Goal: Task Accomplishment & Management: Complete application form

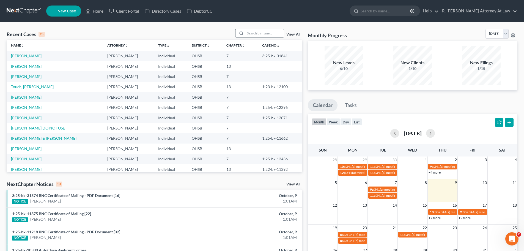
click at [269, 33] on input "search" at bounding box center [265, 33] width 39 height 8
type input "sexton"
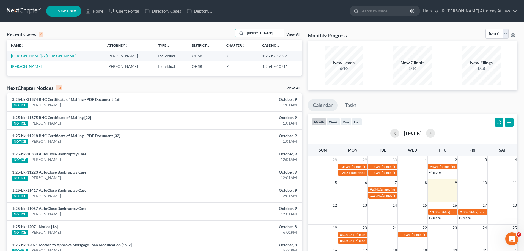
click at [32, 53] on td "[PERSON_NAME] & [PERSON_NAME]" at bounding box center [55, 56] width 96 height 10
click at [29, 57] on link "[PERSON_NAME] & [PERSON_NAME]" at bounding box center [44, 55] width 66 height 5
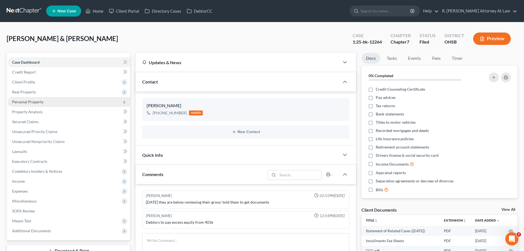
click at [29, 102] on span "Personal Property" at bounding box center [27, 101] width 31 height 5
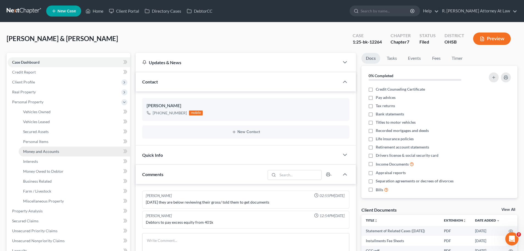
click at [54, 152] on span "Money and Accounts" at bounding box center [41, 151] width 36 height 5
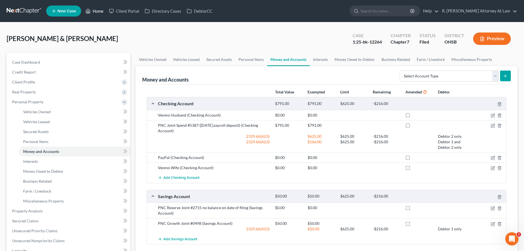
click at [103, 12] on link "Home" at bounding box center [94, 11] width 23 height 10
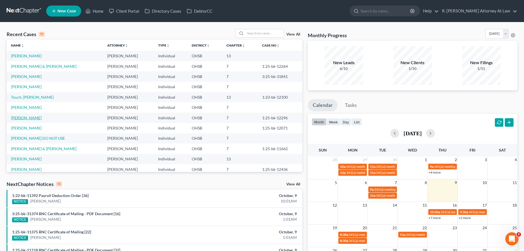
click at [25, 118] on link "[PERSON_NAME]" at bounding box center [26, 117] width 31 height 5
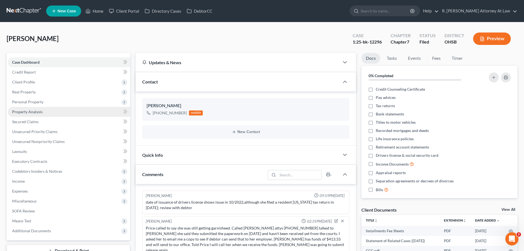
click at [26, 108] on link "Property Analysis" at bounding box center [69, 112] width 123 height 10
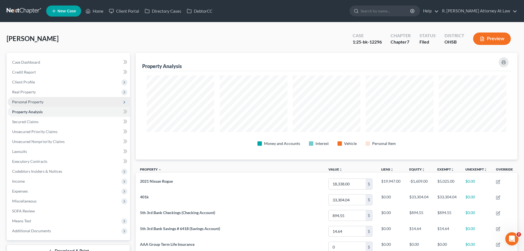
scroll to position [107, 382]
click at [28, 99] on span "Personal Property" at bounding box center [69, 102] width 123 height 10
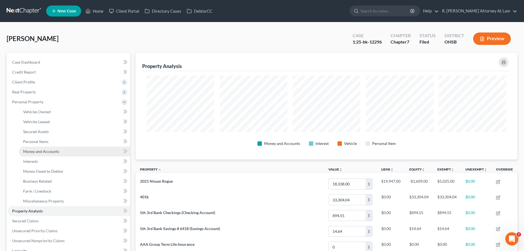
click at [45, 149] on span "Money and Accounts" at bounding box center [41, 151] width 36 height 5
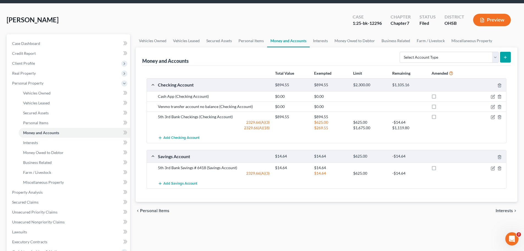
scroll to position [28, 0]
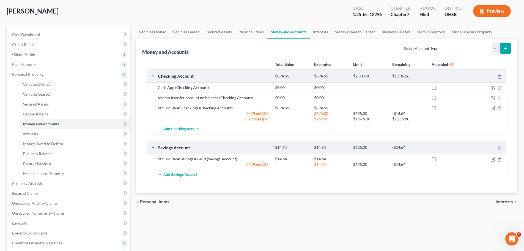
click at [263, 10] on div "Price, Emily Upgraded Case 1:25-bk-12296 Chapter Chapter 7 Status Filed Distric…" at bounding box center [262, 13] width 511 height 24
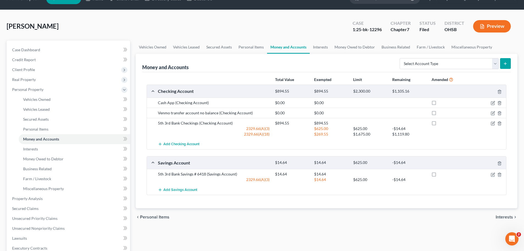
scroll to position [0, 0]
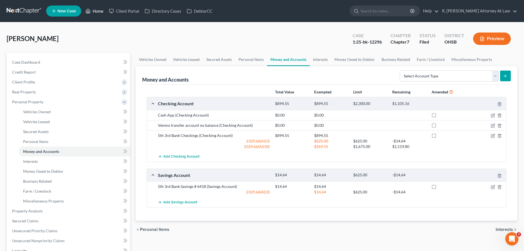
click at [96, 10] on link "Home" at bounding box center [94, 11] width 23 height 10
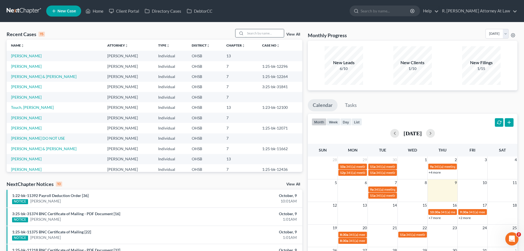
click at [260, 32] on input "search" at bounding box center [265, 33] width 39 height 8
type input "jacob"
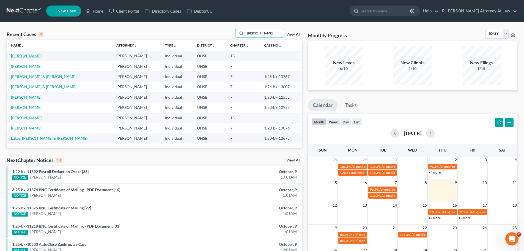
click at [26, 56] on link "[PERSON_NAME]" at bounding box center [26, 55] width 31 height 5
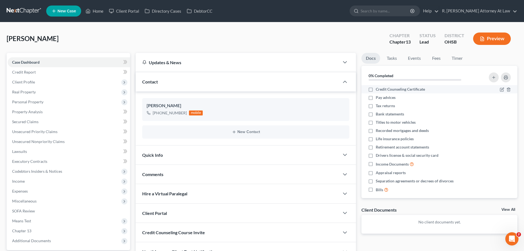
click at [376, 89] on label "Credit Counseling Certificate" at bounding box center [400, 89] width 49 height 6
click at [378, 89] on input "Credit Counseling Certificate" at bounding box center [380, 88] width 4 height 4
checkbox input "true"
click at [376, 114] on label "Bank statements" at bounding box center [390, 114] width 28 height 6
click at [378, 114] on input "Bank statements" at bounding box center [380, 113] width 4 height 4
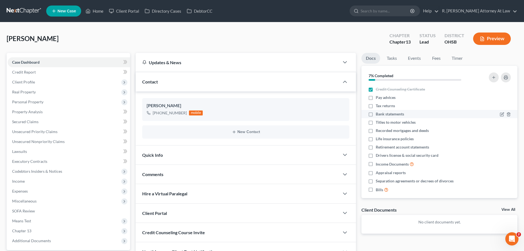
checkbox input "true"
click at [376, 122] on label "Titles to motor vehicles" at bounding box center [396, 122] width 40 height 6
click at [378, 122] on input "Titles to motor vehicles" at bounding box center [380, 121] width 4 height 4
checkbox input "true"
click at [376, 156] on label "Drivers license & social security card" at bounding box center [407, 156] width 63 height 6
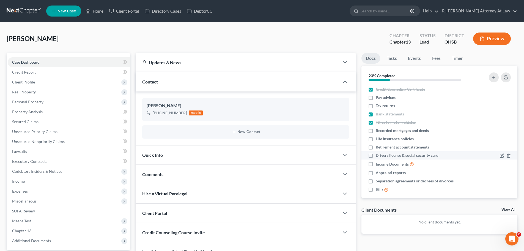
click at [378, 156] on input "Drivers license & social security card" at bounding box center [380, 155] width 4 height 4
checkbox input "true"
click at [257, 32] on div "Harrison, Jacob Upgraded Chapter Chapter 13 Status Lead District OHSB Preview" at bounding box center [262, 41] width 511 height 24
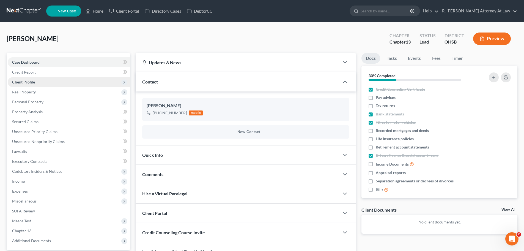
click at [23, 83] on span "Client Profile" at bounding box center [23, 82] width 23 height 5
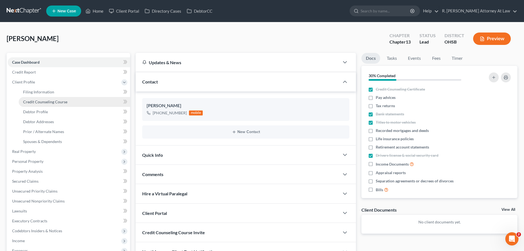
click at [48, 101] on span "Credit Counseling Course" at bounding box center [45, 101] width 44 height 5
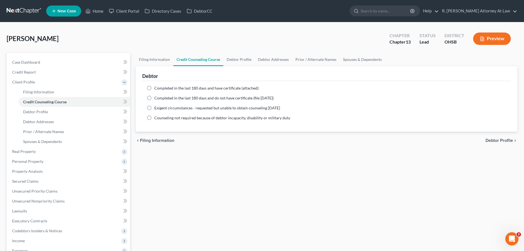
click at [327, 37] on div "Harrison, Jacob Upgraded Chapter Chapter 13 Status Lead District OHSB Preview" at bounding box center [262, 41] width 511 height 24
click at [154, 89] on label "Completed in the last 180 days and have certificate (attached)" at bounding box center [206, 88] width 104 height 6
click at [157, 89] on input "Completed in the last 180 days and have certificate (attached)" at bounding box center [159, 87] width 4 height 4
radio input "true"
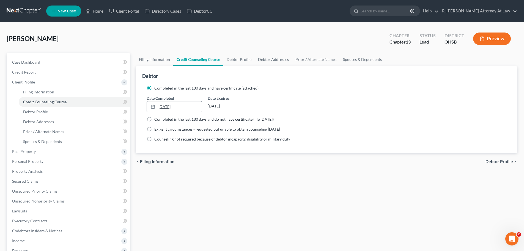
click at [159, 106] on link "10/9/2025" at bounding box center [174, 106] width 55 height 10
click at [234, 58] on link "Debtor Profile" at bounding box center [239, 59] width 31 height 13
select select "0"
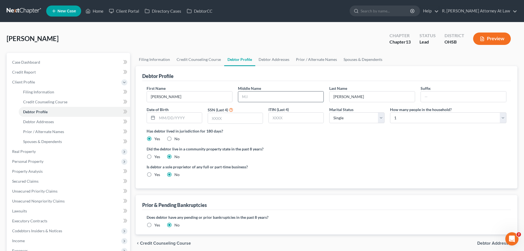
click at [242, 97] on input "text" at bounding box center [280, 96] width 85 height 10
type input "[PERSON_NAME]"
click at [186, 116] on input "text" at bounding box center [179, 118] width 45 height 10
type input "[DATE]"
type input "2120"
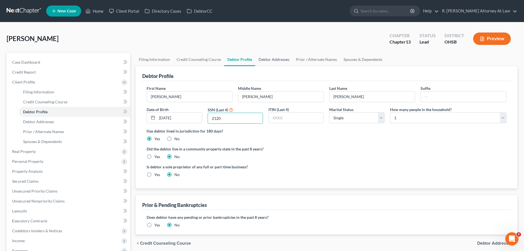
click at [266, 62] on link "Debtor Addresses" at bounding box center [273, 59] width 37 height 13
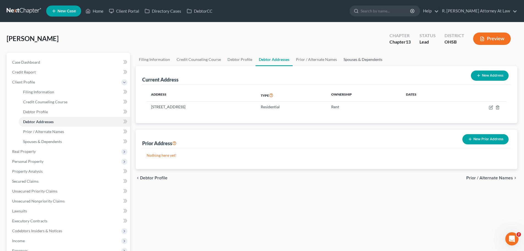
click at [355, 59] on link "Spouses & Dependents" at bounding box center [363, 59] width 45 height 13
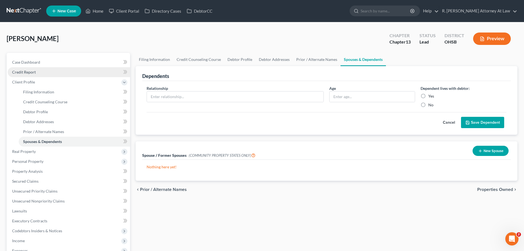
click at [20, 74] on span "Credit Report" at bounding box center [24, 72] width 24 height 5
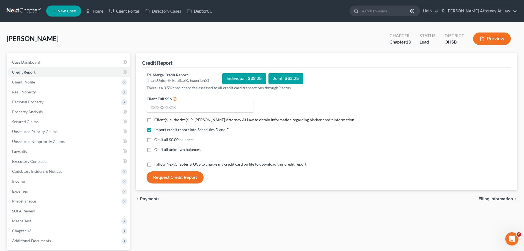
click at [154, 119] on label "Client(s) authorize(s) R. Dean Snyder Attorney At Law to obtain information reg…" at bounding box center [254, 120] width 201 height 6
click at [157, 119] on input "Client(s) authorize(s) R. Dean Snyder Attorney At Law to obtain information reg…" at bounding box center [159, 119] width 4 height 4
checkbox input "true"
drag, startPoint x: 149, startPoint y: 165, endPoint x: 175, endPoint y: 155, distance: 28.2
click at [154, 165] on label "I allow NextChapter & UCS to charge my credit card on file to download this cre…" at bounding box center [230, 164] width 152 height 6
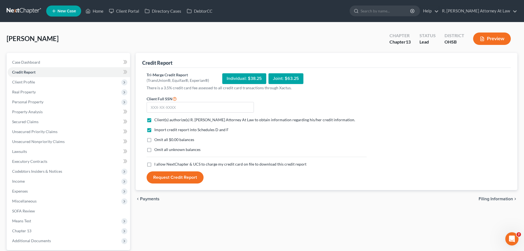
click at [157, 165] on input "I allow NextChapter & UCS to charge my credit card on file to download this cre…" at bounding box center [159, 163] width 4 height 4
checkbox input "true"
drag, startPoint x: 222, startPoint y: 105, endPoint x: 229, endPoint y: 102, distance: 7.2
click at [223, 105] on input "text" at bounding box center [200, 107] width 107 height 11
type input "286-06-2120"
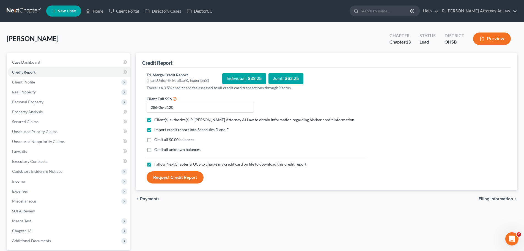
click at [160, 177] on button "Request Credit Report" at bounding box center [175, 177] width 57 height 12
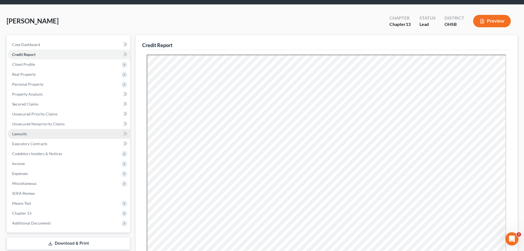
scroll to position [28, 0]
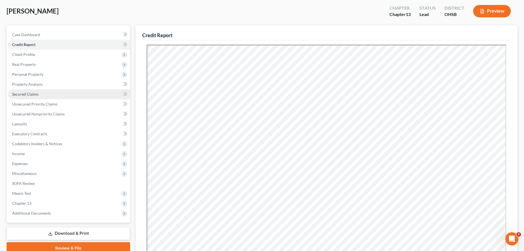
click at [33, 94] on span "Secured Claims" at bounding box center [25, 94] width 26 height 5
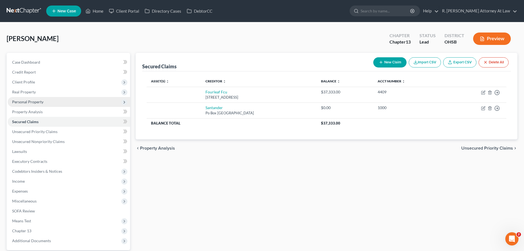
click at [39, 100] on span "Personal Property" at bounding box center [27, 101] width 31 height 5
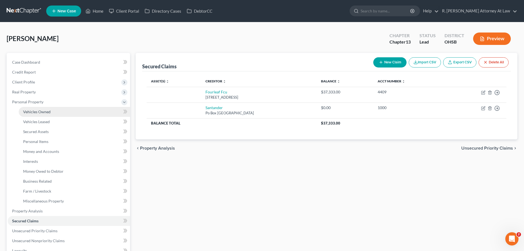
click at [47, 111] on span "Vehicles Owned" at bounding box center [37, 111] width 28 height 5
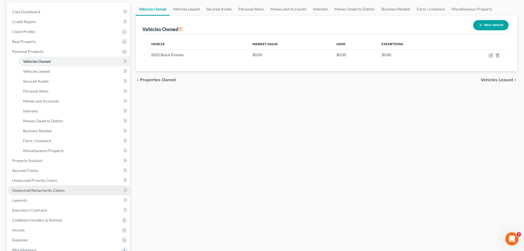
scroll to position [55, 0]
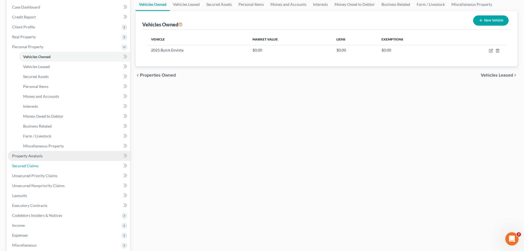
drag, startPoint x: 24, startPoint y: 170, endPoint x: 30, endPoint y: 166, distance: 7.0
click at [24, 170] on link "Secured Claims" at bounding box center [69, 166] width 123 height 10
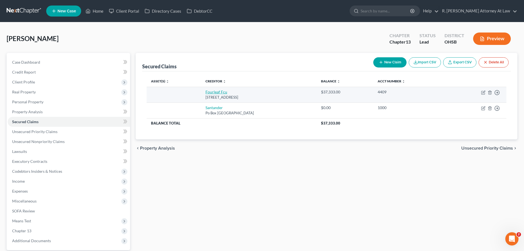
click at [216, 94] on link "Fourleaf Fcu" at bounding box center [217, 91] width 22 height 5
select select "35"
select select "0"
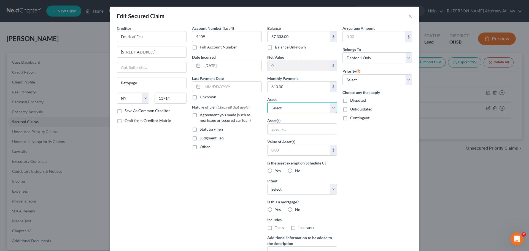
click at [288, 112] on select "Select Other Multiple Assets 2025 Buick Envista - $0.0" at bounding box center [302, 107] width 70 height 11
select select "2"
click at [267, 102] on select "Select Other Multiple Assets 2025 Buick Envista - $0.0" at bounding box center [302, 107] width 70 height 11
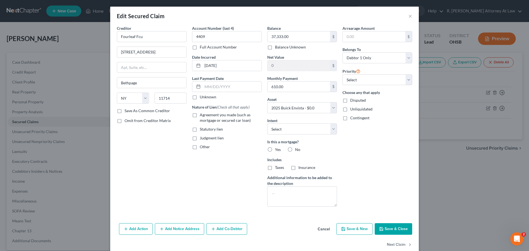
click at [295, 149] on label "No" at bounding box center [297, 150] width 5 height 6
click at [297, 149] on input "No" at bounding box center [299, 149] width 4 height 4
radio input "true"
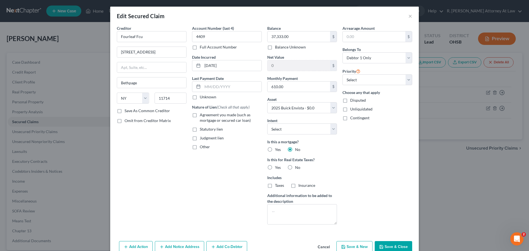
click at [295, 168] on label "No" at bounding box center [297, 168] width 5 height 6
click at [297, 168] on input "No" at bounding box center [299, 167] width 4 height 4
radio input "true"
click at [391, 246] on button "Save & Close" at bounding box center [392, 247] width 37 height 12
select select
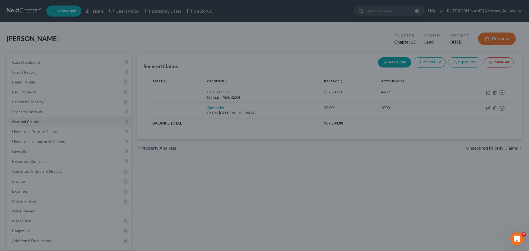
type input "-37,333.00"
select select "2"
type input "0"
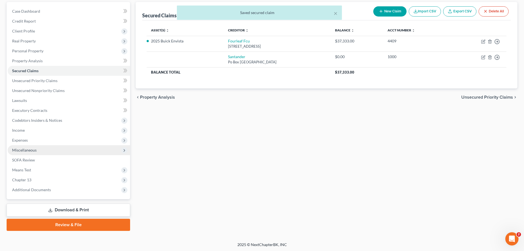
scroll to position [52, 0]
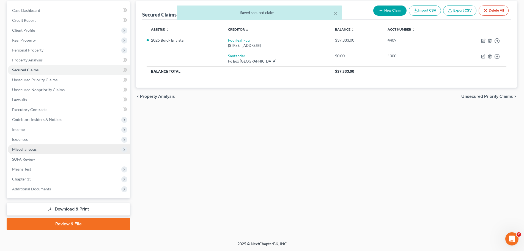
click at [26, 150] on span "Miscellaneous" at bounding box center [24, 149] width 25 height 5
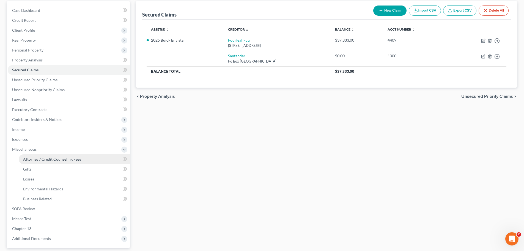
click at [47, 160] on span "Attorney / Credit Counseling Fees" at bounding box center [52, 159] width 58 height 5
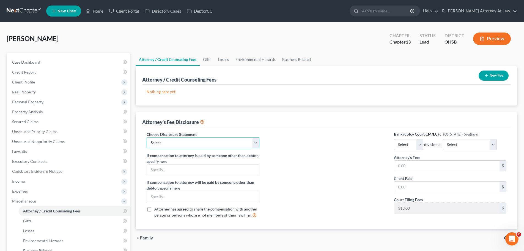
click at [184, 148] on select "Select Hourly Fee Disclosure Disclosure of Compensation of Attorney for Debtor …" at bounding box center [203, 142] width 113 height 11
select select "1"
click at [147, 137] on select "Select Hourly Fee Disclosure Disclosure of Compensation of Attorney for Debtor …" at bounding box center [203, 142] width 113 height 11
drag, startPoint x: 427, startPoint y: 165, endPoint x: 436, endPoint y: 164, distance: 9.2
click at [428, 165] on input "text" at bounding box center [446, 165] width 105 height 10
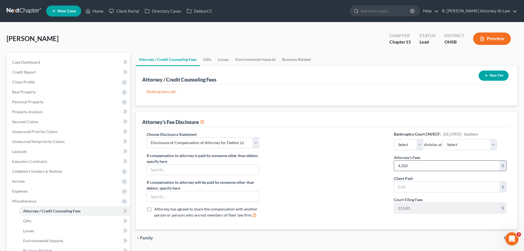
type input "4,350"
type input "1,000"
click at [495, 77] on button "New Fee" at bounding box center [494, 75] width 30 height 10
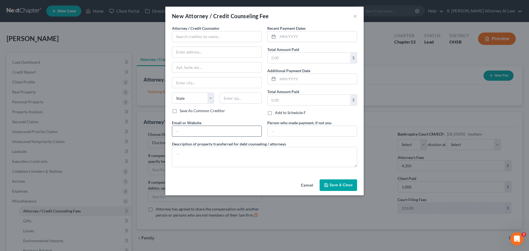
click at [194, 130] on input "text" at bounding box center [216, 131] width 89 height 10
type input "dsnyderpleadingsonly@gmail.com"
type input "5110 Pleasant Avenue"
type input "Fairfield"
select select "36"
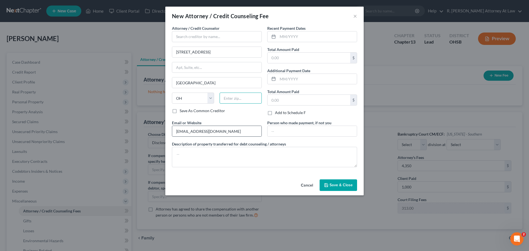
type input "45014"
click at [192, 153] on textarea at bounding box center [264, 157] width 185 height 20
drag, startPoint x: 217, startPoint y: 31, endPoint x: 219, endPoint y: 34, distance: 3.4
click at [217, 32] on input "text" at bounding box center [217, 36] width 90 height 11
type input "R. Dean Snyder"
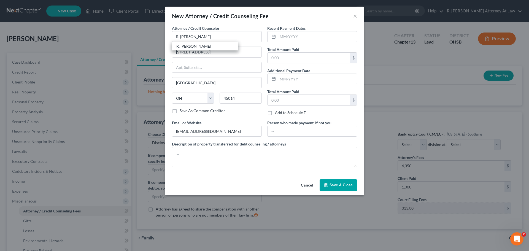
click at [329, 187] on button "Save & Close" at bounding box center [337, 185] width 37 height 12
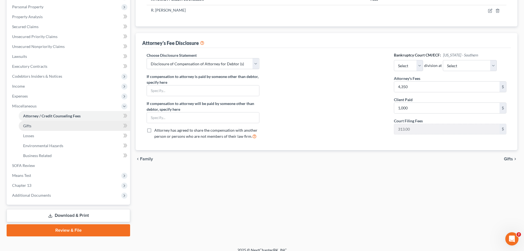
scroll to position [101, 0]
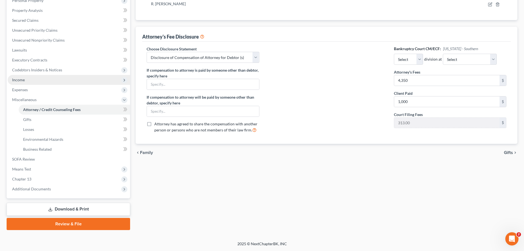
click at [23, 82] on span "Income" at bounding box center [69, 80] width 123 height 10
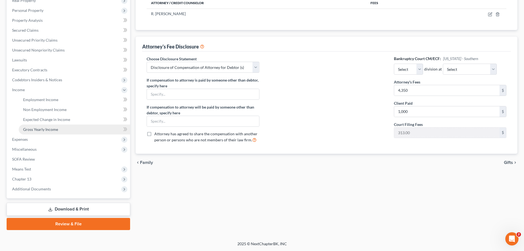
click at [36, 129] on span "Gross Yearly Income" at bounding box center [40, 129] width 35 height 5
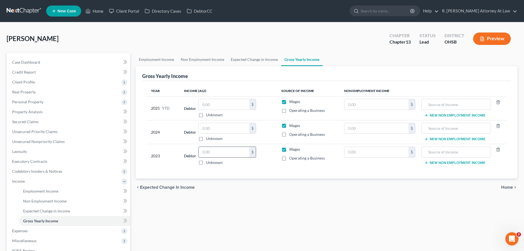
drag, startPoint x: 231, startPoint y: 153, endPoint x: 235, endPoint y: 152, distance: 4.0
click at [231, 153] on input "text" at bounding box center [224, 152] width 51 height 10
type input "36,248.00"
click at [375, 124] on input "text" at bounding box center [377, 128] width 64 height 10
type input "180.00"
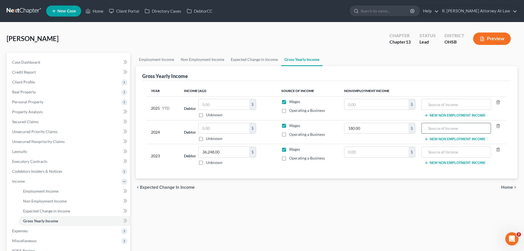
click at [440, 132] on input "text" at bounding box center [456, 128] width 63 height 10
type input "2023 Federal Refund"
click at [211, 127] on input "text" at bounding box center [224, 128] width 51 height 10
type input "59,160.00"
click at [378, 105] on input "text" at bounding box center [377, 104] width 64 height 10
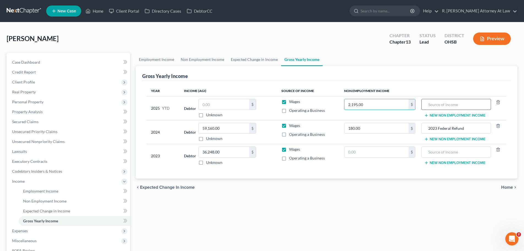
type input "2,195.00"
click at [434, 102] on input "text" at bounding box center [456, 104] width 63 height 10
type input "2024 Federal Refund"
click at [30, 100] on span "Personal Property" at bounding box center [27, 101] width 31 height 5
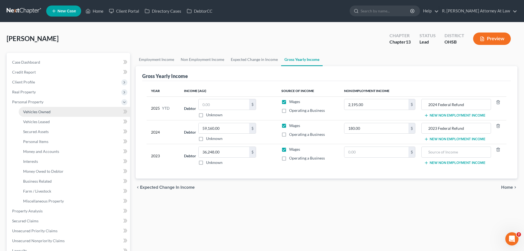
click at [46, 111] on span "Vehicles Owned" at bounding box center [37, 111] width 28 height 5
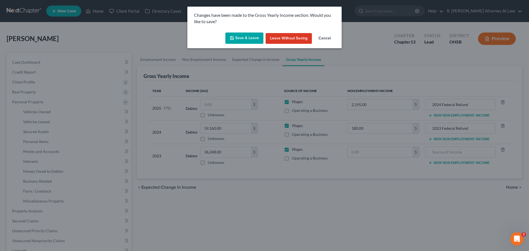
click at [237, 42] on button "Save & Leave" at bounding box center [244, 38] width 38 height 12
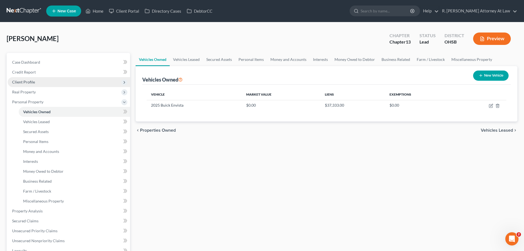
click at [20, 82] on span "Client Profile" at bounding box center [23, 82] width 23 height 5
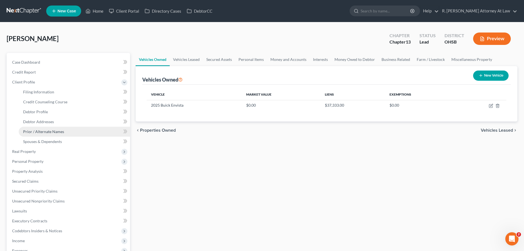
click at [48, 129] on span "Prior / Alternate Names" at bounding box center [43, 131] width 41 height 5
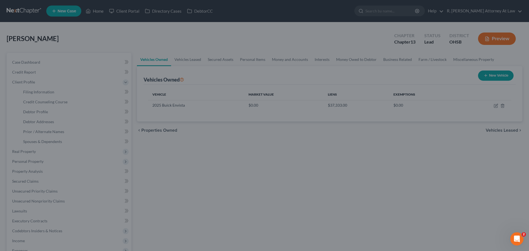
click at [39, 139] on div at bounding box center [264, 125] width 529 height 251
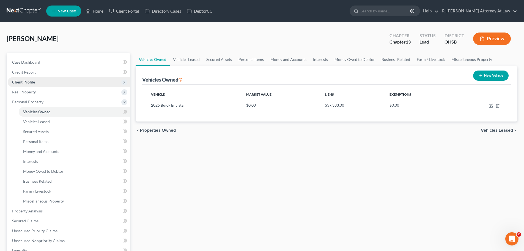
click at [23, 81] on span "Client Profile" at bounding box center [23, 82] width 23 height 5
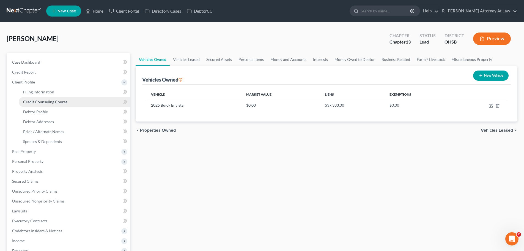
click at [53, 104] on span "Credit Counseling Course" at bounding box center [45, 101] width 44 height 5
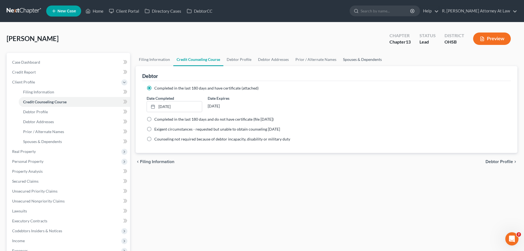
click at [354, 60] on link "Spouses & Dependents" at bounding box center [362, 59] width 45 height 13
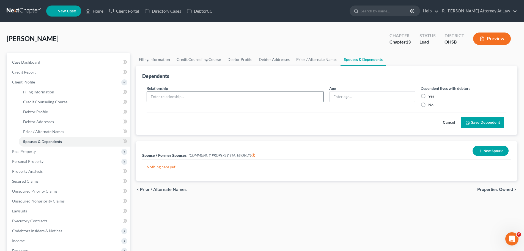
click at [205, 97] on input "text" at bounding box center [235, 96] width 177 height 10
type input "Mother"
click at [429, 95] on label "Yes" at bounding box center [432, 96] width 6 height 6
click at [431, 95] on input "Yes" at bounding box center [433, 95] width 4 height 4
radio input "true"
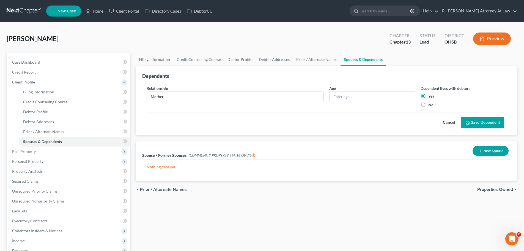
click at [481, 124] on button "Save Dependent" at bounding box center [482, 123] width 43 height 12
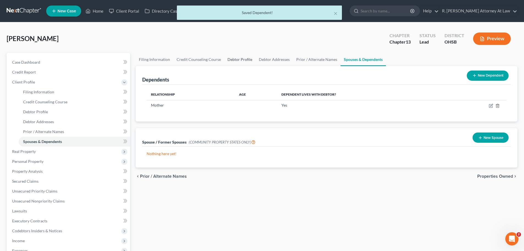
click at [243, 60] on link "Debtor Profile" at bounding box center [239, 59] width 31 height 13
select select "0"
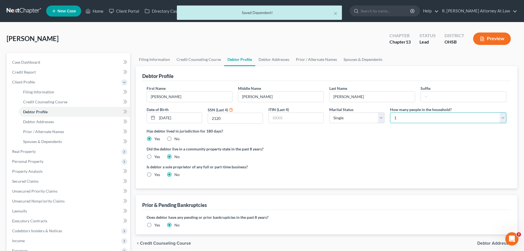
click at [395, 115] on select "Select 1 2 3 4 5 6 7 8 9 10 11 12 13 14 15 16 17 18 19 20" at bounding box center [448, 117] width 116 height 11
select select "1"
click at [390, 112] on select "Select 1 2 3 4 5 6 7 8 9 10 11 12 13 14 15 16 17 18 19 20" at bounding box center [448, 117] width 116 height 11
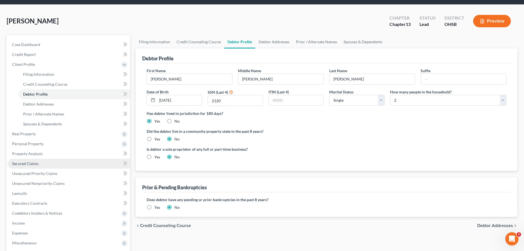
scroll to position [28, 0]
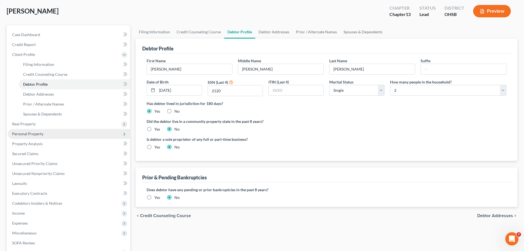
click at [26, 134] on span "Personal Property" at bounding box center [27, 133] width 31 height 5
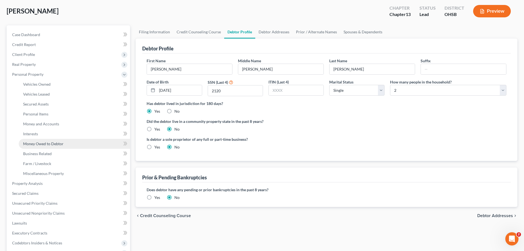
click at [44, 148] on link "Money Owed to Debtor" at bounding box center [74, 144] width 111 height 10
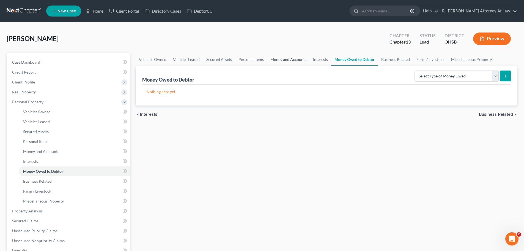
click at [291, 62] on link "Money and Accounts" at bounding box center [288, 59] width 43 height 13
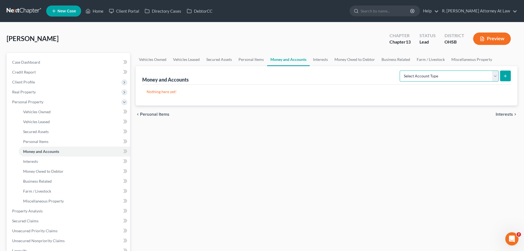
click at [420, 79] on select "Select Account Type Brokerage Cash on Hand Certificates of Deposit Checking Acc…" at bounding box center [449, 75] width 99 height 11
select select "checking"
click at [401, 70] on select "Select Account Type Brokerage Cash on Hand Certificates of Deposit Checking Acc…" at bounding box center [449, 75] width 99 height 11
click at [507, 77] on icon "submit" at bounding box center [506, 76] width 4 height 4
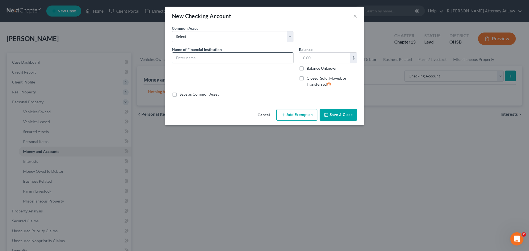
click at [193, 61] on input "text" at bounding box center [232, 58] width 121 height 10
type input "Telhio Credit Union Checking"
click at [331, 113] on button "Save & Close" at bounding box center [337, 115] width 37 height 12
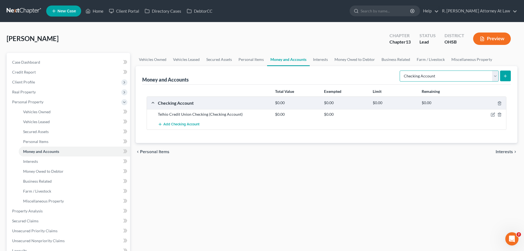
drag, startPoint x: 430, startPoint y: 76, endPoint x: 429, endPoint y: 80, distance: 3.9
click at [430, 76] on select "Select Account Type Brokerage Cash on Hand Certificates of Deposit Checking Acc…" at bounding box center [449, 75] width 99 height 11
select select "savings"
click at [401, 70] on select "Select Account Type Brokerage Cash on Hand Certificates of Deposit Checking Acc…" at bounding box center [449, 75] width 99 height 11
click at [505, 75] on icon "submit" at bounding box center [506, 76] width 4 height 4
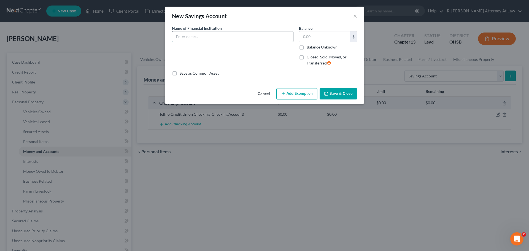
click at [199, 37] on input "text" at bounding box center [232, 36] width 121 height 10
type input "Telhio Credit Union Savings"
click at [337, 91] on button "Save & Close" at bounding box center [337, 94] width 37 height 12
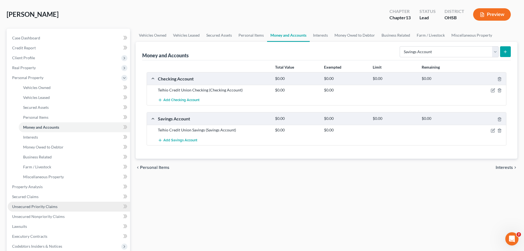
scroll to position [55, 0]
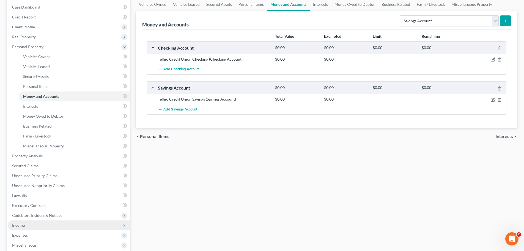
click at [26, 230] on span "Income" at bounding box center [69, 225] width 123 height 10
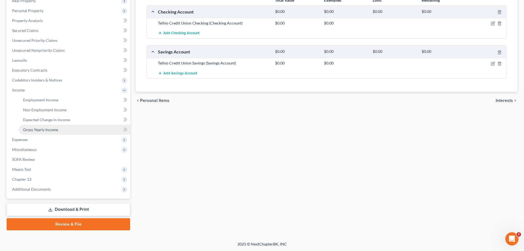
scroll to position [91, 0]
click at [20, 141] on span "Expenses" at bounding box center [20, 139] width 16 height 5
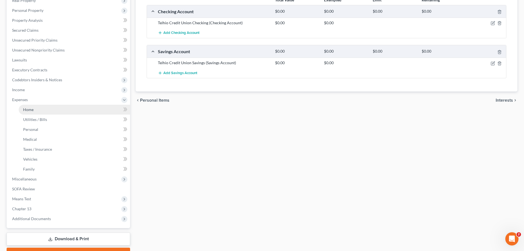
click at [33, 111] on span "Home" at bounding box center [28, 109] width 10 height 5
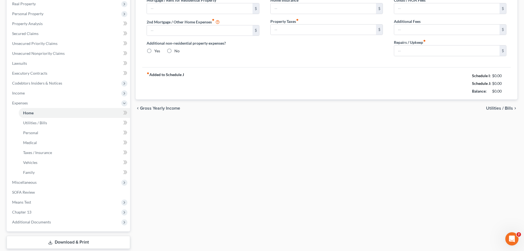
type input "0.00"
radio input "true"
type input "0.00"
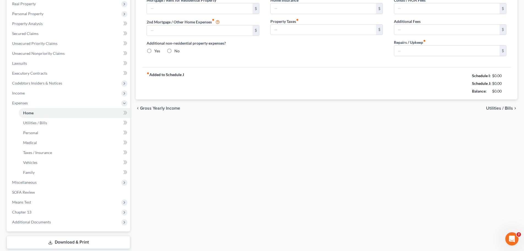
type input "0.00"
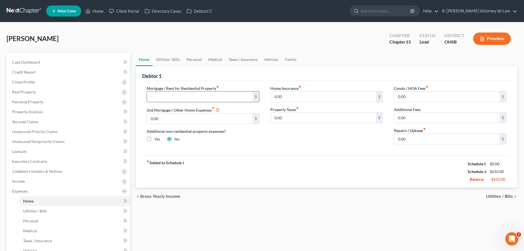
click at [198, 99] on input "text" at bounding box center [199, 96] width 105 height 10
click at [170, 59] on link "Utilities / Bills" at bounding box center [168, 59] width 31 height 13
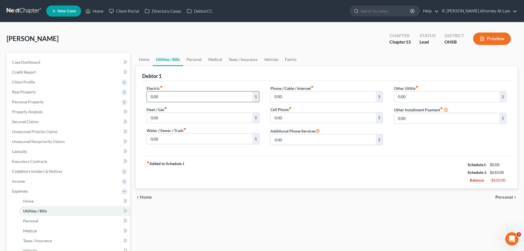
click at [170, 95] on input "0.00" at bounding box center [199, 96] width 105 height 10
type input "500"
click at [282, 118] on input "0.00" at bounding box center [323, 118] width 105 height 10
type input "100"
click at [294, 99] on input "0.00" at bounding box center [323, 96] width 105 height 10
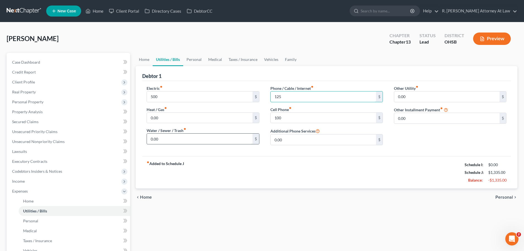
type input "125"
click at [180, 139] on input "0.00" at bounding box center [199, 139] width 105 height 10
type input "50"
click at [196, 64] on link "Personal" at bounding box center [194, 59] width 22 height 13
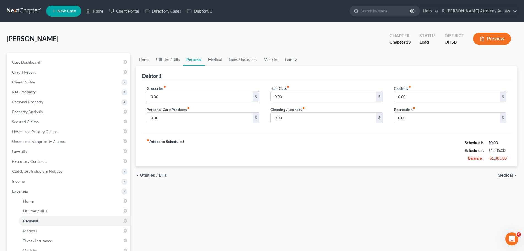
click at [162, 97] on input "0.00" at bounding box center [199, 96] width 105 height 10
type input "500"
click at [413, 97] on input "0.00" at bounding box center [446, 96] width 105 height 10
type input "75"
click at [284, 119] on input "0.00" at bounding box center [323, 118] width 105 height 10
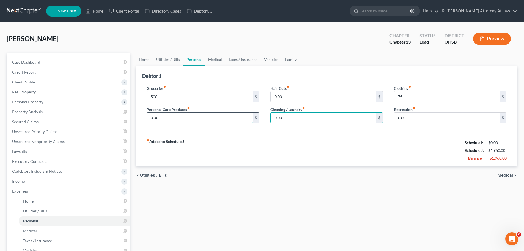
click at [198, 118] on input "0.00" at bounding box center [199, 118] width 105 height 10
type input "75"
click at [304, 115] on input "0.00" at bounding box center [323, 118] width 105 height 10
type input "50"
click at [273, 62] on link "Vehicles" at bounding box center [271, 59] width 21 height 13
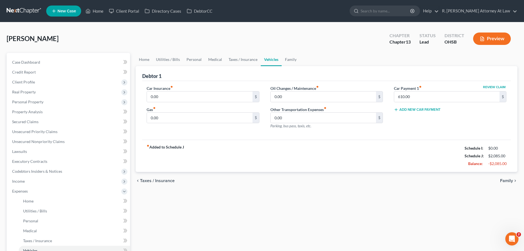
click at [177, 103] on div "Car Insurance fiber_manual_record 0.00 $ Gas fiber_manual_record 0.00 $" at bounding box center [203, 109] width 124 height 48
click at [167, 115] on input "0.00" at bounding box center [199, 118] width 105 height 10
type input "200"
drag, startPoint x: 197, startPoint y: 62, endPoint x: 200, endPoint y: 62, distance: 3.9
click at [197, 62] on link "Personal" at bounding box center [194, 59] width 22 height 13
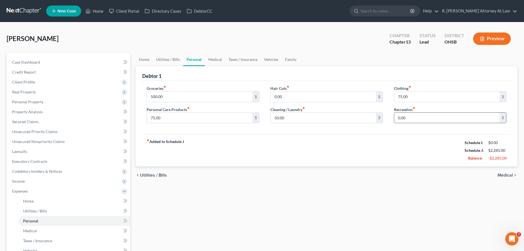
click at [418, 117] on input "0.00" at bounding box center [446, 118] width 105 height 10
type input "400"
click at [269, 58] on link "Vehicles" at bounding box center [271, 59] width 21 height 13
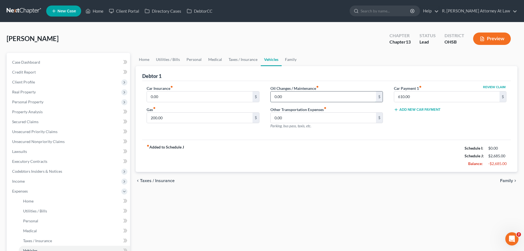
drag, startPoint x: 287, startPoint y: 99, endPoint x: 298, endPoint y: 94, distance: 11.7
click at [288, 99] on input "0.00" at bounding box center [323, 96] width 105 height 10
type input "100"
drag, startPoint x: 291, startPoint y: 58, endPoint x: 288, endPoint y: 61, distance: 4.6
click at [291, 58] on link "Family" at bounding box center [291, 59] width 18 height 13
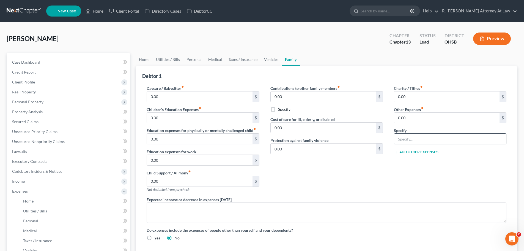
click at [428, 140] on input "text" at bounding box center [450, 139] width 112 height 10
type input "Work Lunches 100, Sports Activities 150,Pets 200"
click at [409, 120] on input "0.00" at bounding box center [446, 118] width 105 height 10
type input "450"
click at [411, 155] on div "Charity / Tithes fiber_manual_record 0.00 $ Other Expenses fiber_manual_record …" at bounding box center [451, 140] width 124 height 111
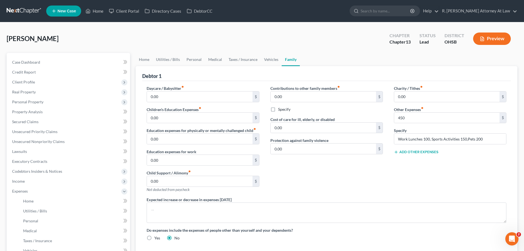
click at [412, 150] on button "Add Other Expenses" at bounding box center [416, 152] width 45 height 4
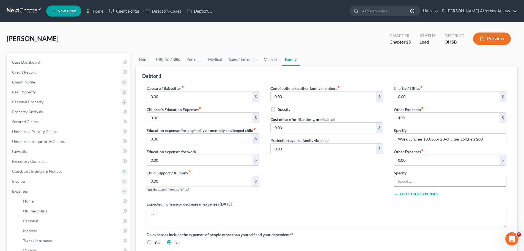
click at [408, 183] on input "text" at bounding box center [450, 181] width 112 height 10
type input "Subscriptions 75, Cigarettes 100"
click at [420, 162] on input "0.00" at bounding box center [446, 160] width 105 height 10
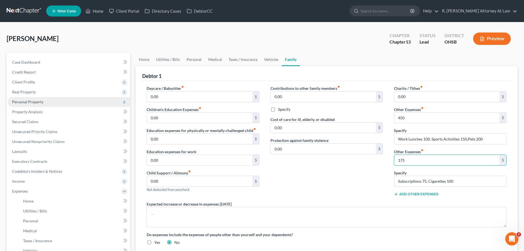
type input "175"
click at [37, 101] on span "Personal Property" at bounding box center [27, 101] width 31 height 5
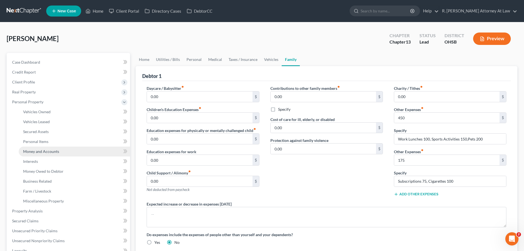
click at [48, 149] on span "Money and Accounts" at bounding box center [41, 151] width 36 height 5
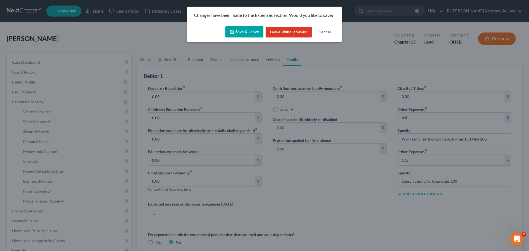
click at [244, 31] on button "Save & Leave" at bounding box center [244, 32] width 38 height 12
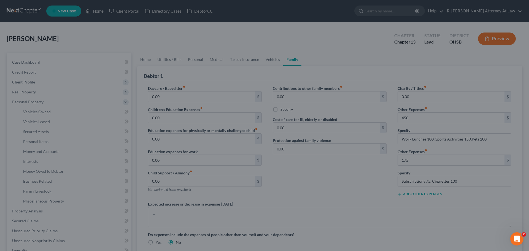
type input "450.00"
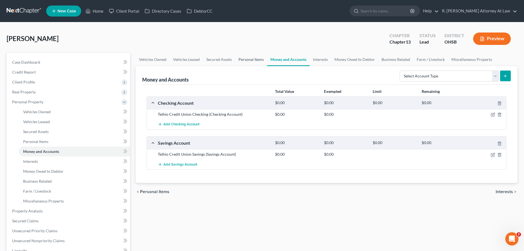
click at [257, 54] on link "Personal Items" at bounding box center [251, 59] width 32 height 13
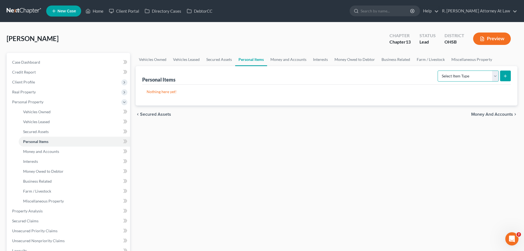
click at [450, 80] on select "Select Item Type Clothing Collectibles Of Value Electronics Firearms Household …" at bounding box center [468, 75] width 61 height 11
select select "household_goods"
click at [439, 70] on select "Select Item Type Clothing Collectibles Of Value Electronics Firearms Household …" at bounding box center [468, 75] width 61 height 11
click at [504, 80] on button "submit" at bounding box center [505, 75] width 11 height 11
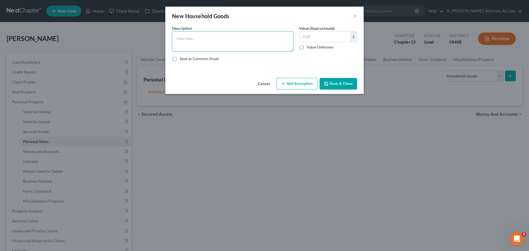
drag, startPoint x: 210, startPoint y: 40, endPoint x: 215, endPoint y: 39, distance: 4.4
click at [210, 40] on textarea at bounding box center [232, 41] width 121 height 20
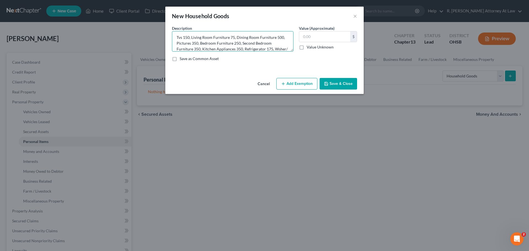
scroll to position [7, 0]
type textarea "Tvs 150, Living Room Furniture 75, Dining Room Furniture 500, Pictures 350, Bed…"
drag, startPoint x: 307, startPoint y: 35, endPoint x: 283, endPoint y: 48, distance: 27.6
click at [306, 35] on input "text" at bounding box center [324, 36] width 51 height 10
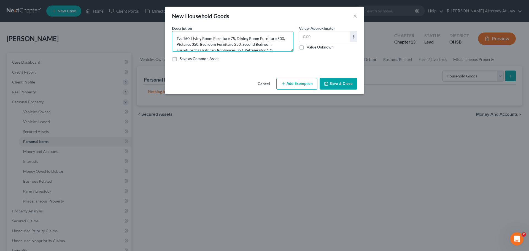
drag, startPoint x: 206, startPoint y: 46, endPoint x: 255, endPoint y: 44, distance: 48.8
click at [250, 45] on textarea "Tvs 150, Living Room Furniture 75, Dining Room Furniture 500, Pictures 350, Bed…" at bounding box center [232, 41] width 121 height 20
drag, startPoint x: 246, startPoint y: 38, endPoint x: 225, endPoint y: 42, distance: 21.8
click at [225, 42] on textarea "Tvs 150, Living Room Furniture 75, Dining Room Furniture 500, Pictures 350, Bed…" at bounding box center [232, 41] width 121 height 20
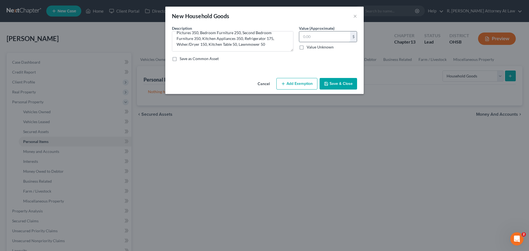
click at [324, 34] on input "text" at bounding box center [324, 36] width 51 height 10
type input "2,450"
click at [309, 82] on button "Add Exemption" at bounding box center [296, 84] width 41 height 12
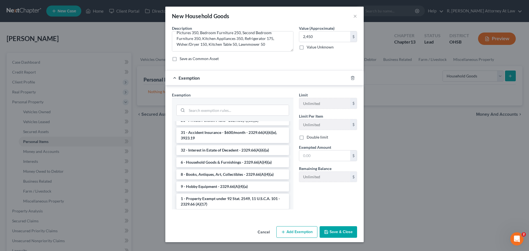
scroll to position [110, 0]
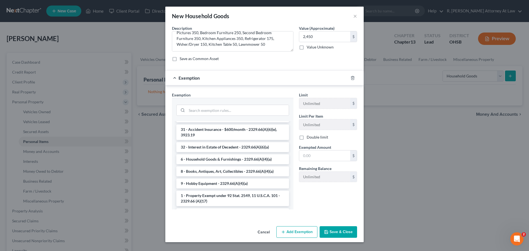
drag, startPoint x: 207, startPoint y: 155, endPoint x: 217, endPoint y: 153, distance: 10.1
click at [209, 154] on li "6 - Household Goods & Furnishings - 2329.66(A)(4)(a)" at bounding box center [232, 159] width 113 height 10
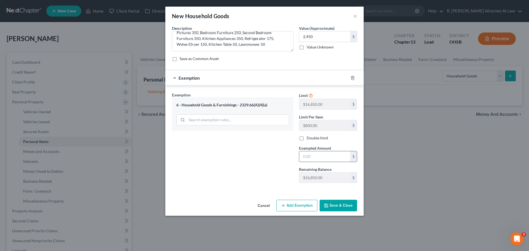
click at [321, 159] on input "text" at bounding box center [324, 156] width 51 height 10
type input "2,450"
click at [332, 203] on button "Save & Close" at bounding box center [337, 206] width 37 height 12
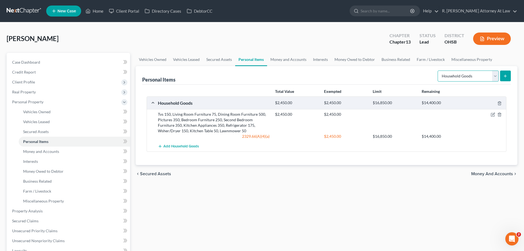
click at [458, 71] on select "Select Item Type Clothing Collectibles Of Value Electronics Firearms Household …" at bounding box center [468, 75] width 61 height 11
select select "clothing"
click at [439, 70] on select "Select Item Type Clothing Collectibles Of Value Electronics Firearms Household …" at bounding box center [468, 75] width 61 height 11
click at [502, 74] on button "submit" at bounding box center [505, 75] width 11 height 11
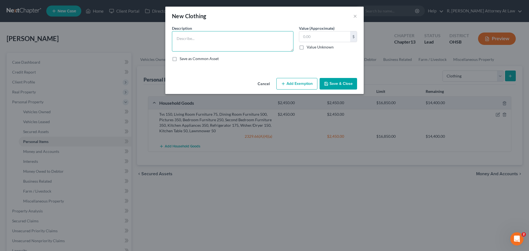
click at [267, 42] on textarea at bounding box center [232, 41] width 121 height 20
type textarea "Clothing 750"
type input "750"
click at [293, 84] on button "Add Exemption" at bounding box center [296, 84] width 41 height 12
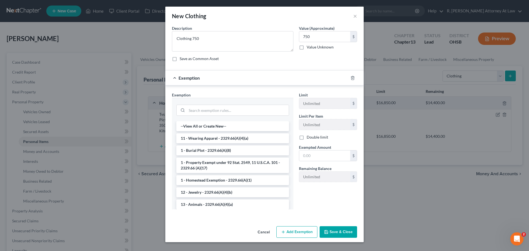
drag, startPoint x: 197, startPoint y: 139, endPoint x: 210, endPoint y: 138, distance: 13.6
click at [200, 138] on li "11 - Wearing Apparel - 2329.66(A)(4)(a)" at bounding box center [232, 138] width 113 height 10
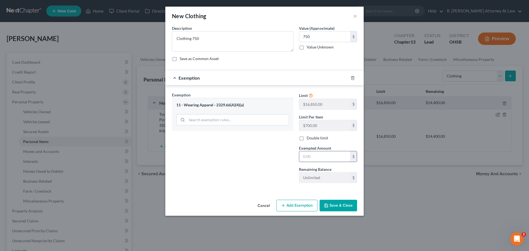
click at [313, 157] on input "text" at bounding box center [324, 156] width 51 height 10
type input "750"
drag, startPoint x: 219, startPoint y: 157, endPoint x: 260, endPoint y: 172, distance: 43.3
click at [217, 157] on div "Exemption Set must be selected for CA. Exemption * 11 - Wearing Apparel - 2329.…" at bounding box center [232, 139] width 127 height 95
click at [345, 210] on button "Save & Close" at bounding box center [337, 206] width 37 height 12
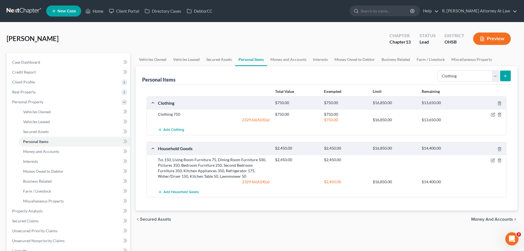
click at [462, 82] on div "Select Item Type Clothing Collectibles Of Value Electronics Firearms Household …" at bounding box center [473, 75] width 75 height 15
click at [463, 79] on select "Select Item Type Clothing Collectibles Of Value Electronics Firearms Household …" at bounding box center [468, 75] width 61 height 11
select select "sports_and_hobby_equipment"
click at [439, 70] on select "Select Item Type Clothing Collectibles Of Value Electronics Firearms Household …" at bounding box center [468, 75] width 61 height 11
click at [502, 77] on button "submit" at bounding box center [505, 75] width 11 height 11
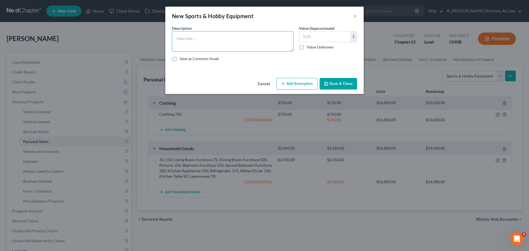
click at [239, 36] on textarea at bounding box center [232, 41] width 121 height 20
type textarea "Video Games 1050"
type input "1,050"
click at [287, 83] on button "Add Exemption" at bounding box center [296, 84] width 41 height 12
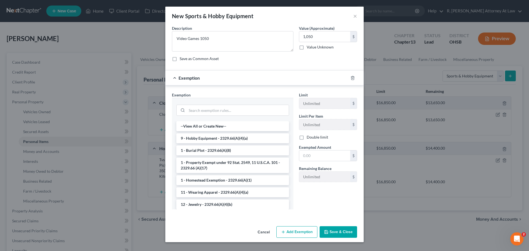
click at [201, 140] on li "9 - Hobby Equipment - 2329.66(A)(4)(a)" at bounding box center [232, 138] width 113 height 10
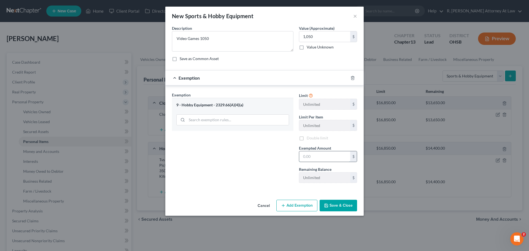
click at [311, 157] on input "text" at bounding box center [324, 156] width 51 height 10
type input "1,050"
click at [334, 204] on button "Save & Close" at bounding box center [337, 206] width 37 height 12
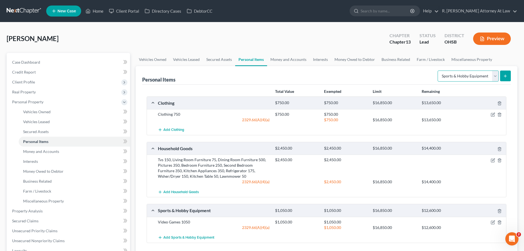
click at [474, 77] on select "Select Item Type Clothing Collectibles Of Value Electronics Firearms Household …" at bounding box center [468, 75] width 61 height 11
select select "other"
click at [439, 70] on select "Select Item Type Clothing Collectibles Of Value Electronics Firearms Household …" at bounding box center [468, 75] width 61 height 11
click at [503, 77] on button "submit" at bounding box center [505, 75] width 11 height 11
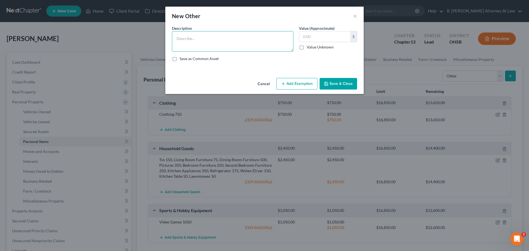
click at [238, 44] on textarea at bounding box center [232, 41] width 121 height 20
type textarea "Hand Garden Tools 30, Trade Tools 1000"
type input "1,030"
click at [288, 83] on button "Add Exemption" at bounding box center [296, 84] width 41 height 12
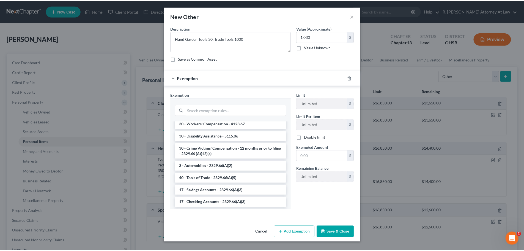
scroll to position [606, 0]
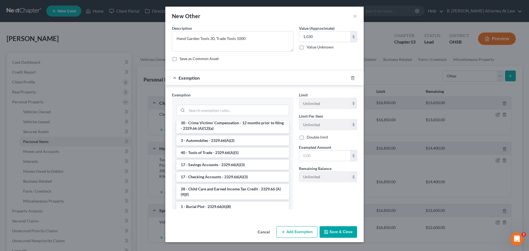
click at [217, 157] on li "40 - Tools of Trade - 2329.66(A)(5)" at bounding box center [232, 153] width 113 height 10
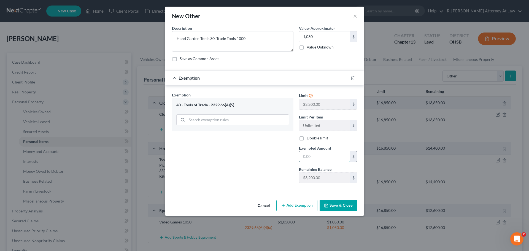
click at [331, 160] on input "text" at bounding box center [324, 156] width 51 height 10
type input "1,030"
click at [342, 204] on button "Save & Close" at bounding box center [337, 206] width 37 height 12
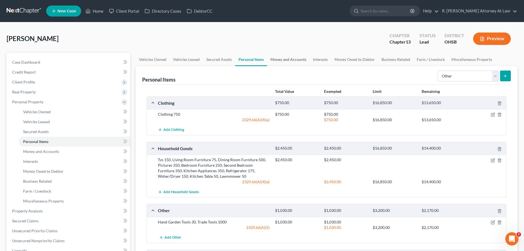
click at [293, 55] on link "Money and Accounts" at bounding box center [288, 59] width 43 height 13
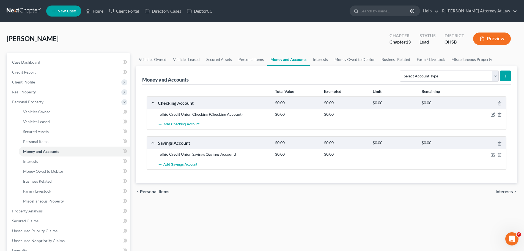
click at [191, 124] on span "Add Checking Account" at bounding box center [182, 124] width 36 height 4
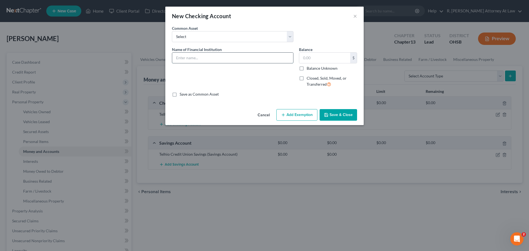
click at [189, 61] on input "text" at bounding box center [232, 58] width 121 height 10
type input "Cash App"
click at [331, 118] on button "Save & Close" at bounding box center [337, 115] width 37 height 12
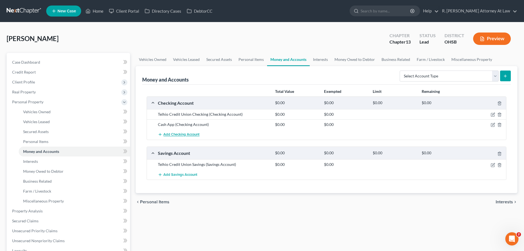
click at [187, 135] on span "Add Checking Account" at bounding box center [182, 134] width 36 height 4
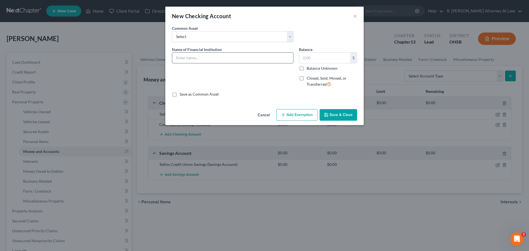
click at [196, 59] on input "text" at bounding box center [232, 58] width 121 height 10
type input "Apple Cash"
click at [348, 110] on button "Save & Close" at bounding box center [337, 115] width 37 height 12
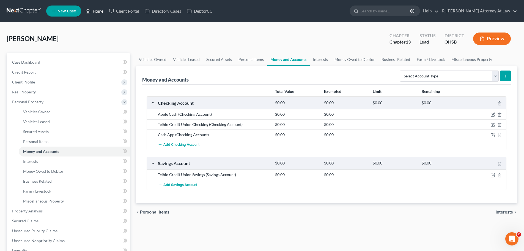
click at [102, 13] on link "Home" at bounding box center [94, 11] width 23 height 10
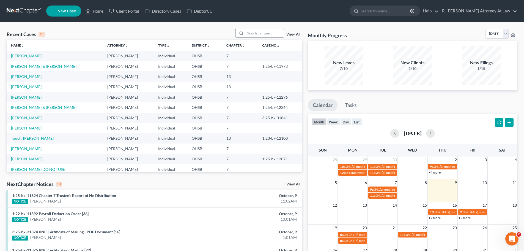
click at [249, 33] on input "search" at bounding box center [265, 33] width 39 height 8
type input "[PERSON_NAME]"
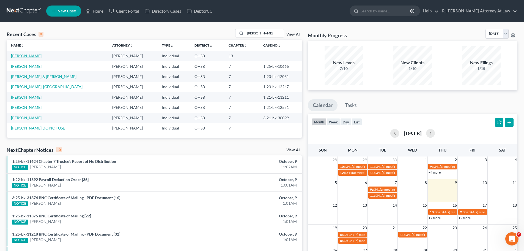
click at [29, 55] on link "[PERSON_NAME]" at bounding box center [26, 55] width 31 height 5
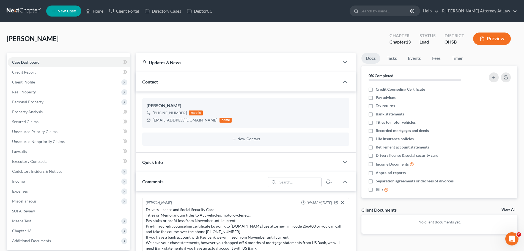
scroll to position [236, 0]
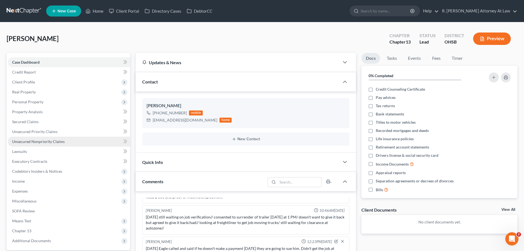
click at [36, 141] on span "Unsecured Nonpriority Claims" at bounding box center [38, 141] width 53 height 5
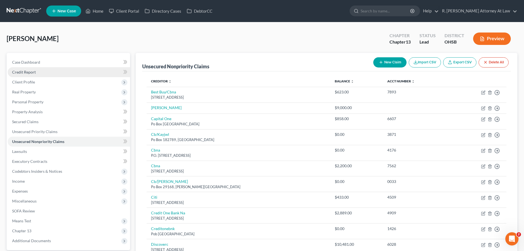
click at [32, 73] on span "Credit Report" at bounding box center [24, 72] width 24 height 5
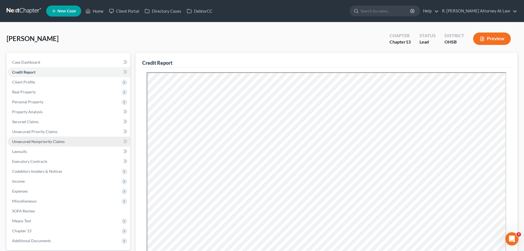
click at [33, 139] on span "Unsecured Nonpriority Claims" at bounding box center [38, 141] width 53 height 5
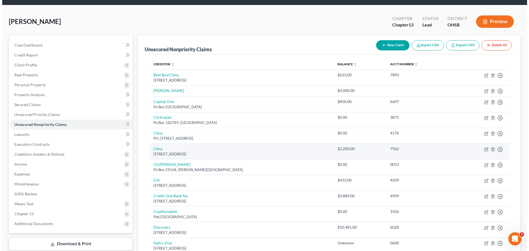
scroll to position [110, 0]
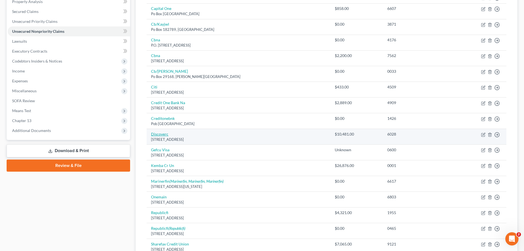
click at [162, 133] on link "Discoverc" at bounding box center [159, 134] width 17 height 5
select select "7"
select select "2"
select select "0"
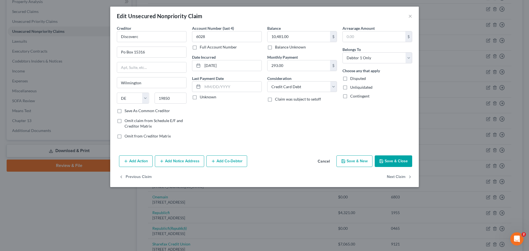
click at [184, 163] on button "Add Notice Address" at bounding box center [179, 161] width 49 height 12
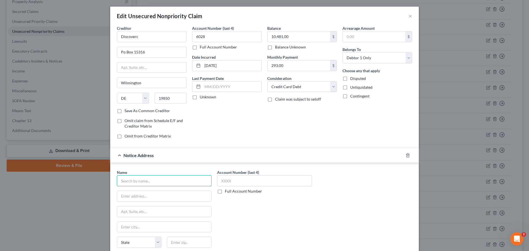
click at [142, 182] on input "text" at bounding box center [164, 180] width 95 height 11
type input "Capital Management Services"
click at [155, 194] on div "[STREET_ADDRESS][PERSON_NAME]" at bounding box center [149, 195] width 57 height 5
type input "[STREET_ADDRESS][PERSON_NAME]"
type input "Buffalo"
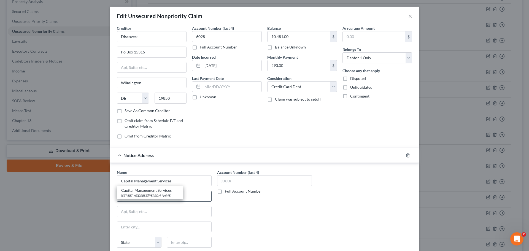
select select "35"
type input "14206"
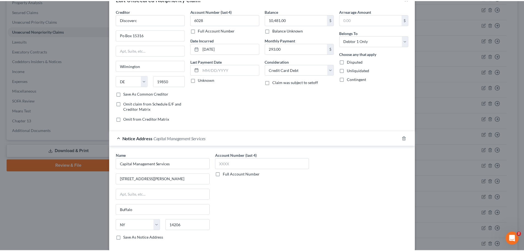
scroll to position [61, 0]
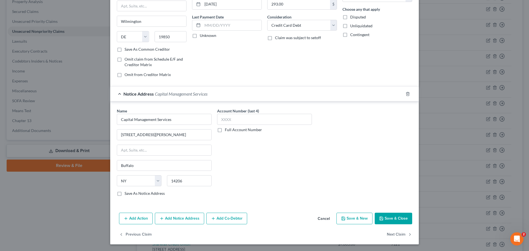
click at [391, 218] on button "Save & Close" at bounding box center [392, 219] width 37 height 12
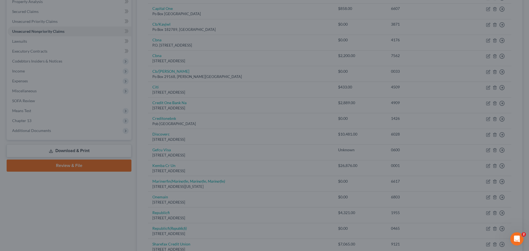
type input "0"
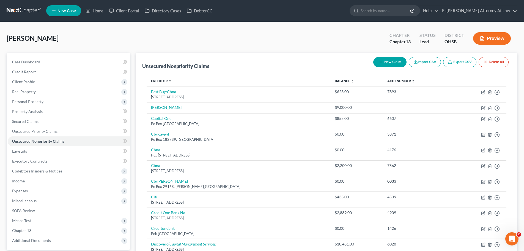
scroll to position [0, 0]
click at [100, 10] on link "Home" at bounding box center [94, 11] width 23 height 10
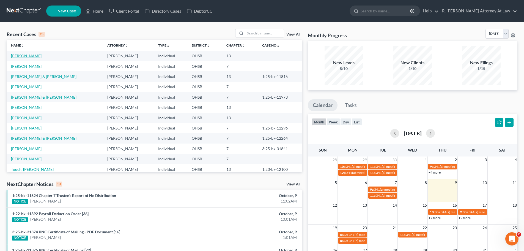
click at [25, 56] on link "[PERSON_NAME]" at bounding box center [26, 55] width 31 height 5
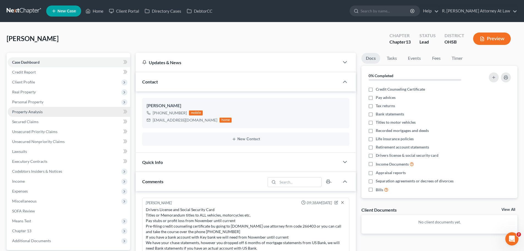
scroll to position [236, 0]
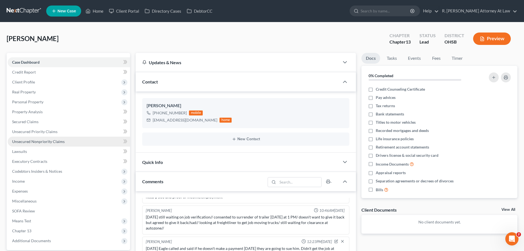
click at [50, 137] on link "Unsecured Nonpriority Claims" at bounding box center [69, 142] width 123 height 10
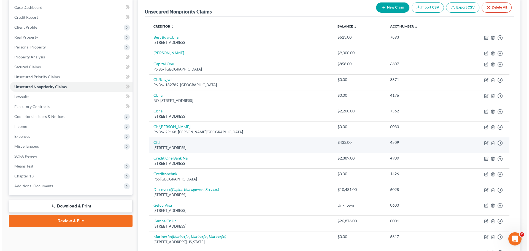
scroll to position [55, 0]
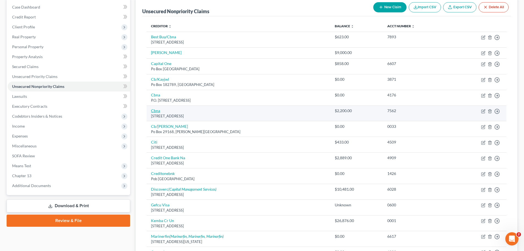
click at [158, 111] on link "Cbna" at bounding box center [155, 110] width 9 height 5
select select "43"
select select "2"
select select "0"
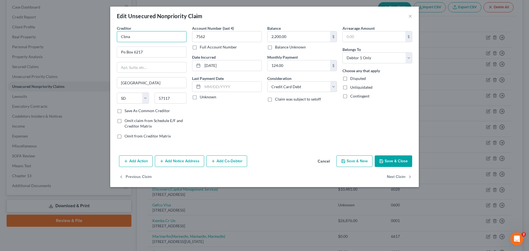
click at [144, 39] on input "Cbna" at bounding box center [152, 36] width 70 height 11
click at [183, 162] on button "Add Notice Address" at bounding box center [179, 161] width 49 height 12
type input "Citibank"
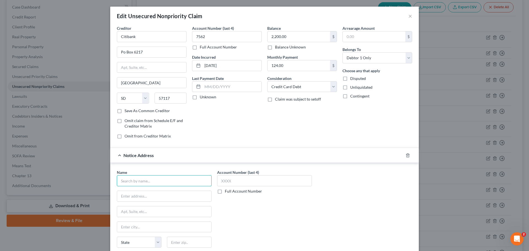
click at [162, 184] on input "text" at bounding box center [164, 180] width 95 height 11
type input "ARS National Services"
type input "B"
type input "PO Box 469100"
type input "92046"
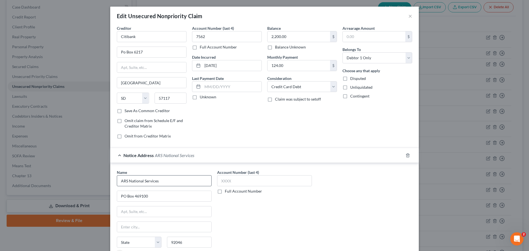
type input "Escondido"
select select "4"
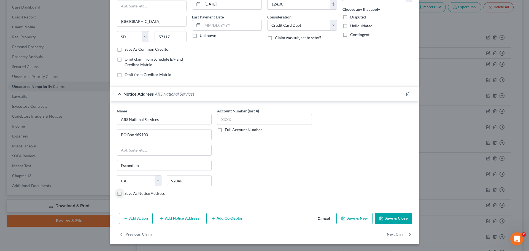
click at [394, 220] on button "Save & Close" at bounding box center [392, 219] width 37 height 12
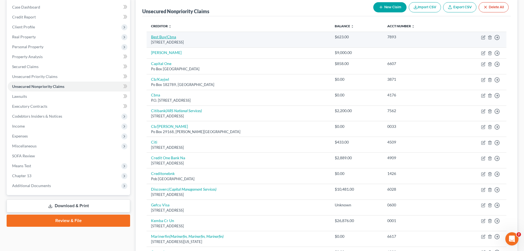
click at [170, 37] on link "Best Buy/Cbna" at bounding box center [163, 36] width 25 height 5
select select "14"
select select "2"
select select "0"
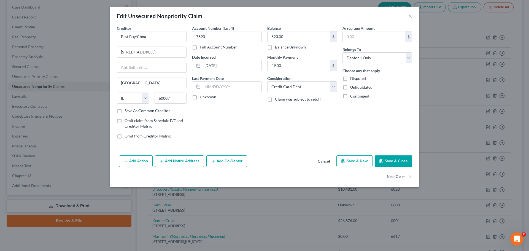
click at [189, 160] on button "Add Notice Address" at bounding box center [179, 161] width 49 height 12
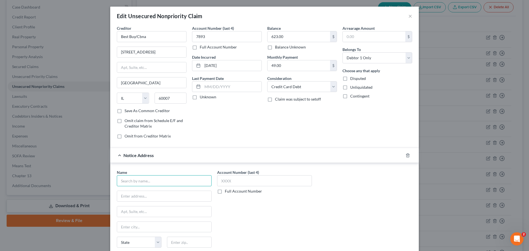
click at [141, 185] on input "text" at bounding box center [164, 180] width 95 height 11
click at [141, 188] on div "Capital Management Services" at bounding box center [149, 190] width 57 height 6
type input "Capital Management Services"
type input "[STREET_ADDRESS][PERSON_NAME]"
type input "Buffalo"
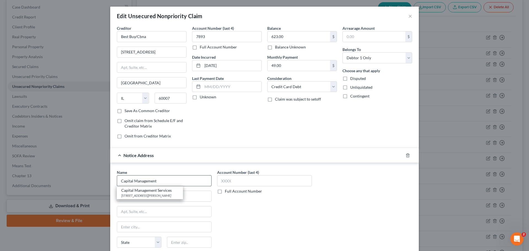
select select "35"
type input "14206"
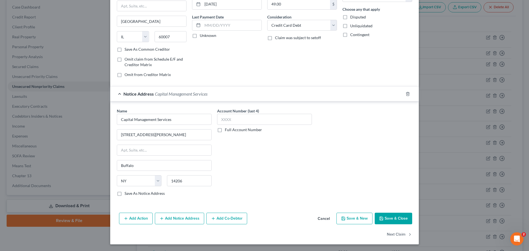
click at [388, 216] on button "Save & Close" at bounding box center [392, 219] width 37 height 12
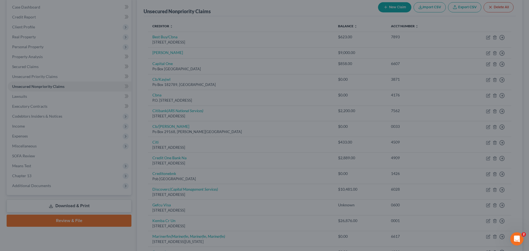
type input "0"
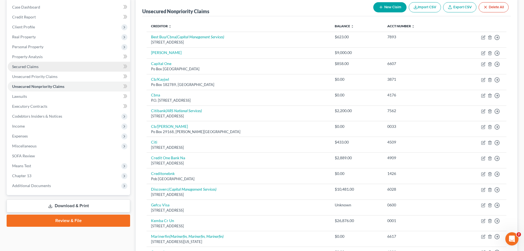
click at [25, 66] on span "Secured Claims" at bounding box center [25, 66] width 26 height 5
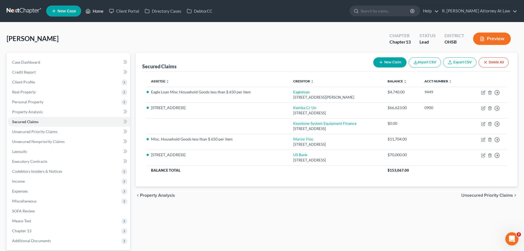
click at [96, 9] on link "Home" at bounding box center [94, 11] width 23 height 10
